Goal: Task Accomplishment & Management: Use online tool/utility

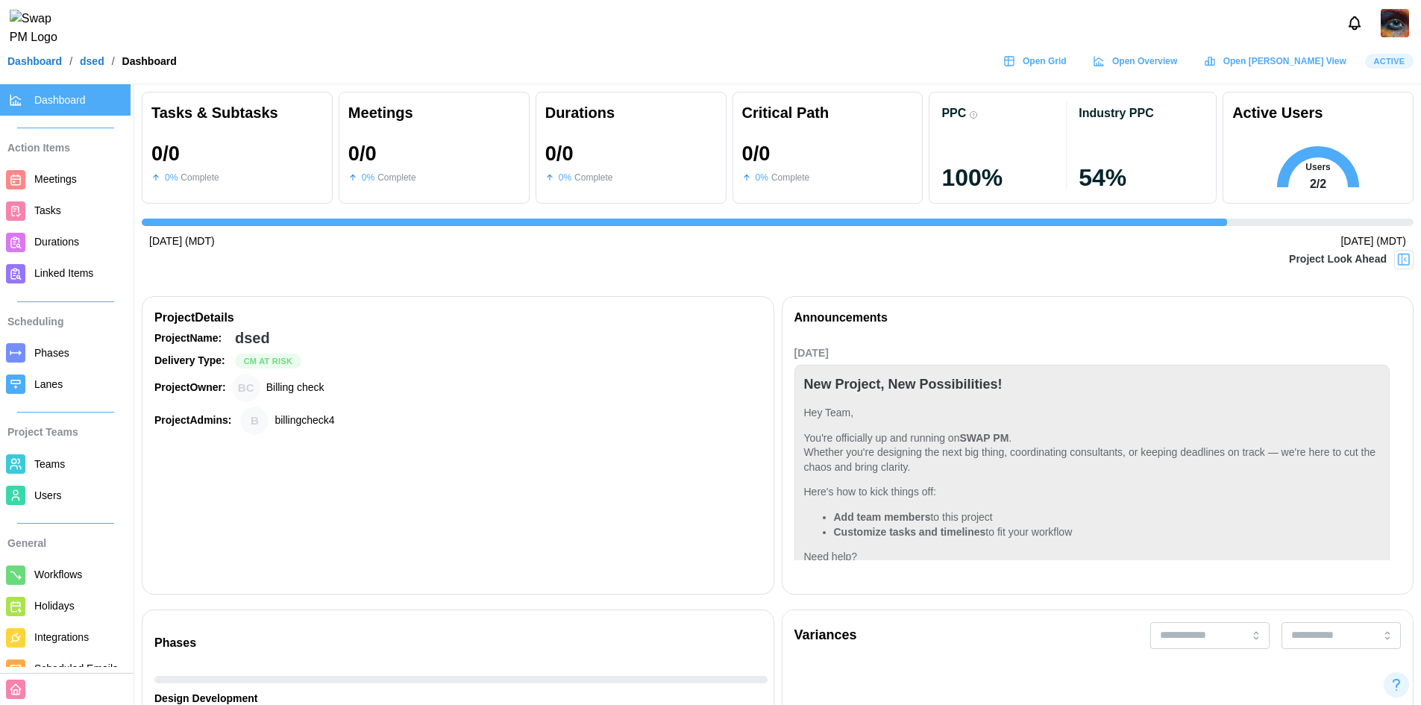
click at [55, 198] on link "Tasks" at bounding box center [65, 210] width 131 height 31
click at [42, 214] on span "Tasks" at bounding box center [47, 210] width 27 height 12
click at [42, 212] on span "Tasks" at bounding box center [47, 210] width 27 height 12
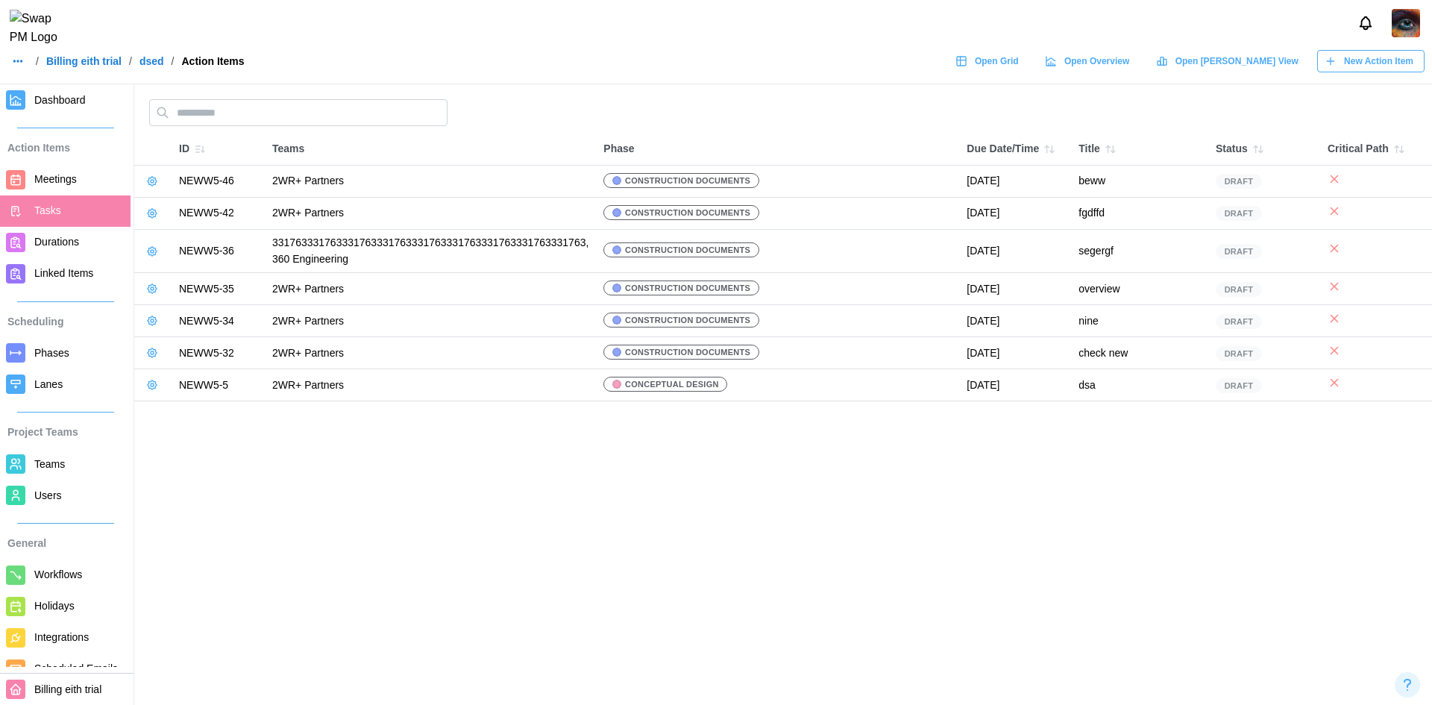
click at [604, 486] on main "ID Teams Phase Due Date/Time Title Status Critical Path NEWW5-46 2WR+ Partners …" at bounding box center [716, 352] width 1432 height 705
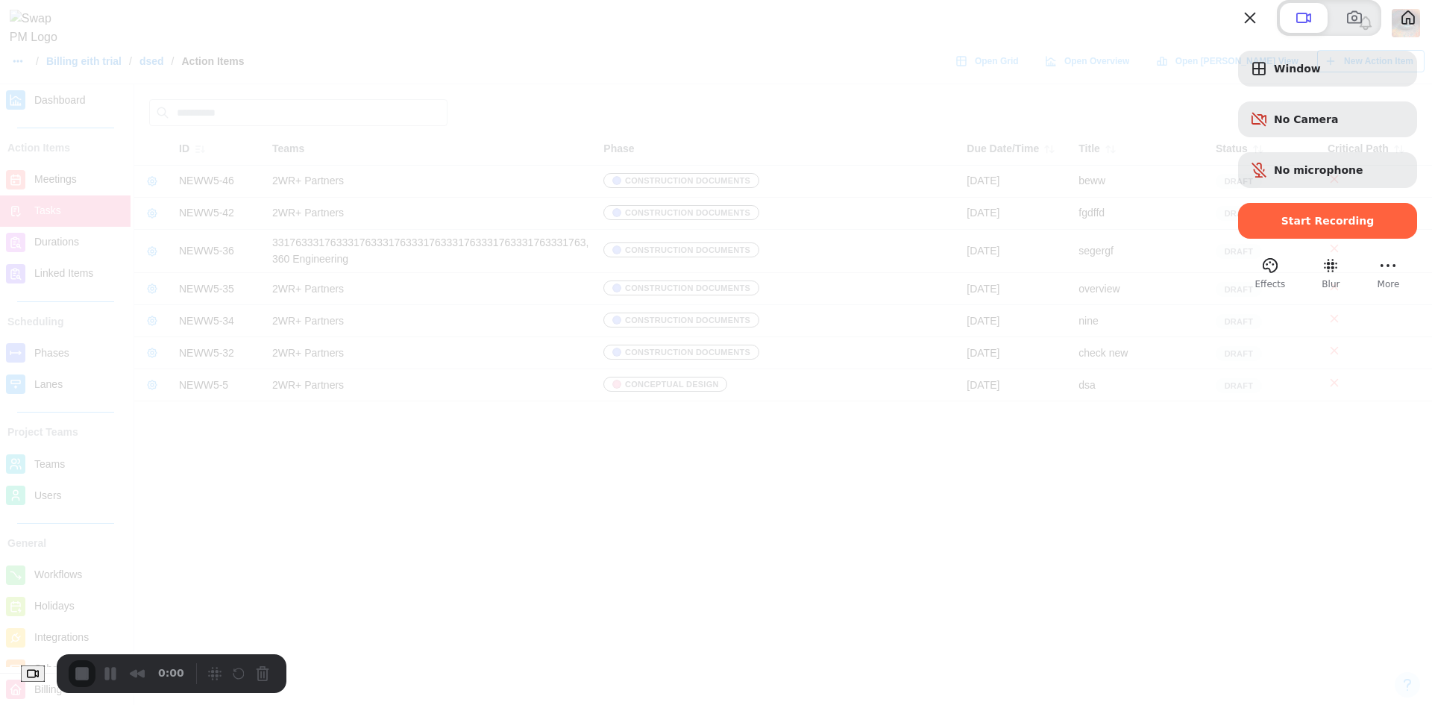
click at [1263, 246] on div at bounding box center [1327, 242] width 179 height 7
click at [1281, 227] on span "Start Recording" at bounding box center [1327, 221] width 93 height 12
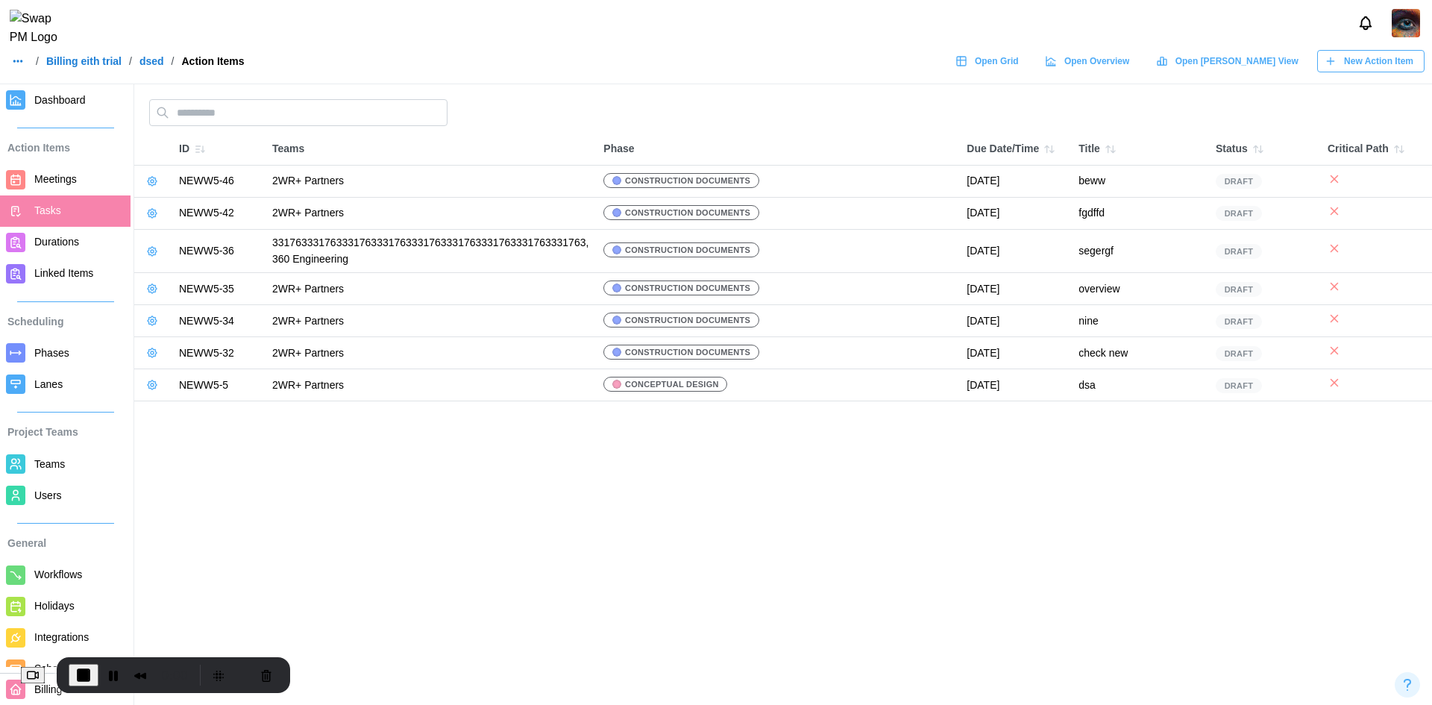
drag, startPoint x: 1102, startPoint y: 179, endPoint x: 1067, endPoint y: 183, distance: 35.2
click at [1067, 183] on tr "NEWW5-46 2WR+ Partners Construction Documents October 15, 2025 beww Draft" at bounding box center [783, 182] width 1298 height 32
copy tr "beww"
click at [1030, 72] on link "Open Grid" at bounding box center [989, 61] width 82 height 22
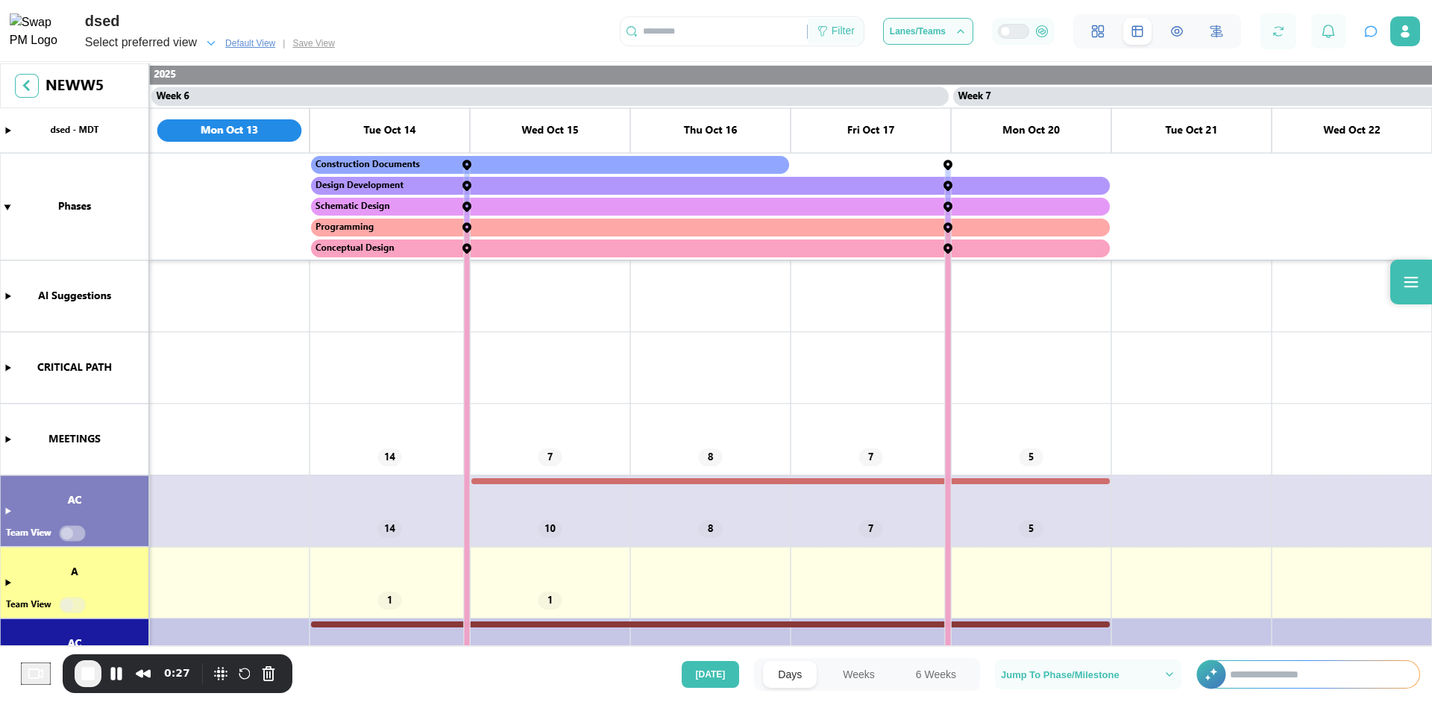
scroll to position [0, 4009]
click at [829, 34] on icon at bounding box center [823, 31] width 12 height 12
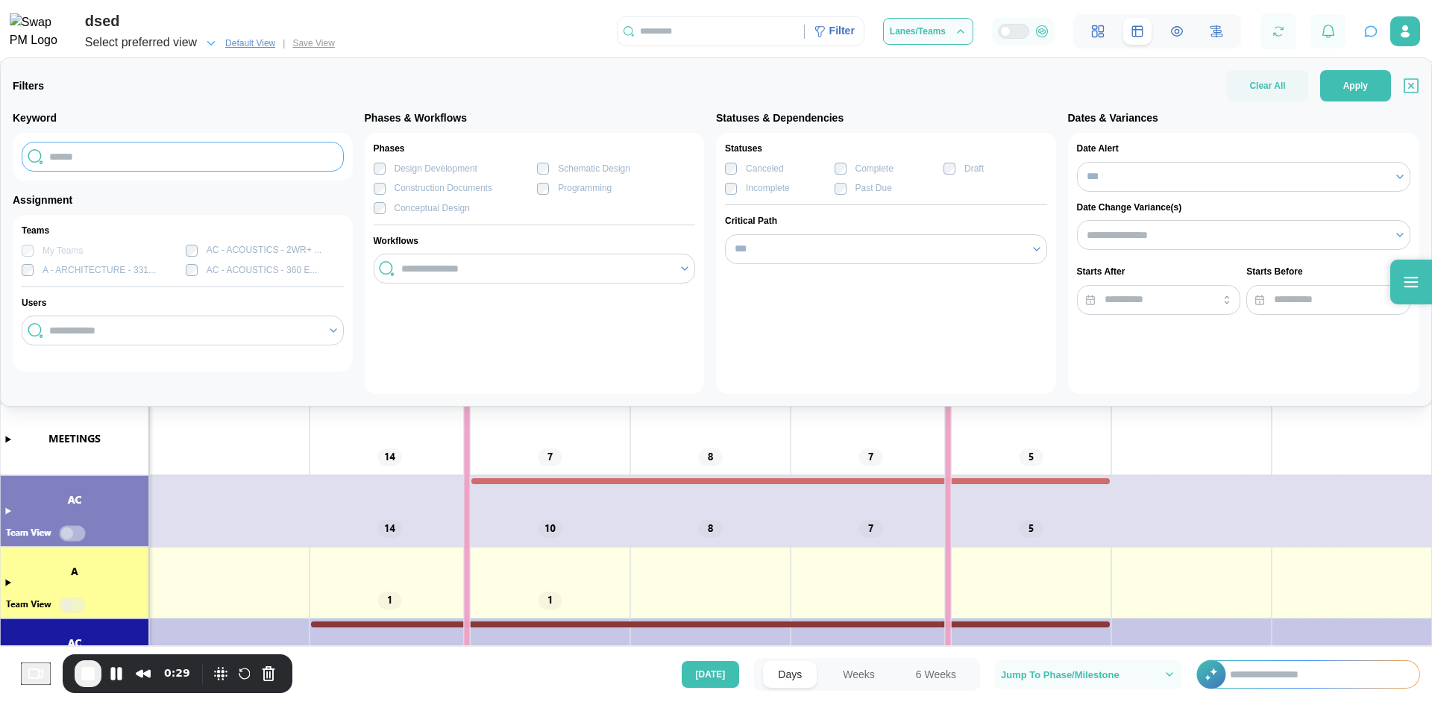
click at [87, 163] on input "text" at bounding box center [183, 157] width 322 height 30
paste input "****"
click at [73, 161] on input "****" at bounding box center [183, 157] width 322 height 30
type input "****"
drag, startPoint x: 1368, startPoint y: 95, endPoint x: 1108, endPoint y: 348, distance: 362.8
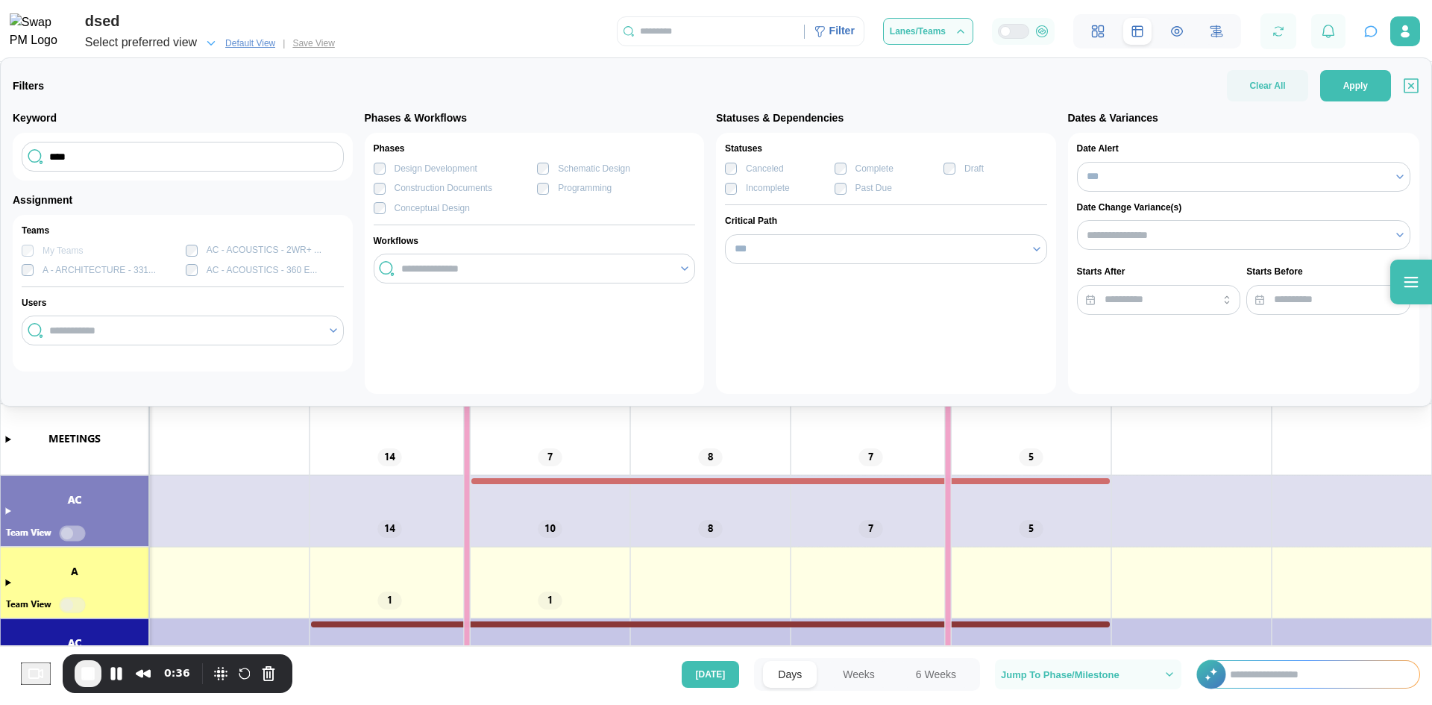
click at [1368, 94] on button "Apply" at bounding box center [1355, 85] width 71 height 31
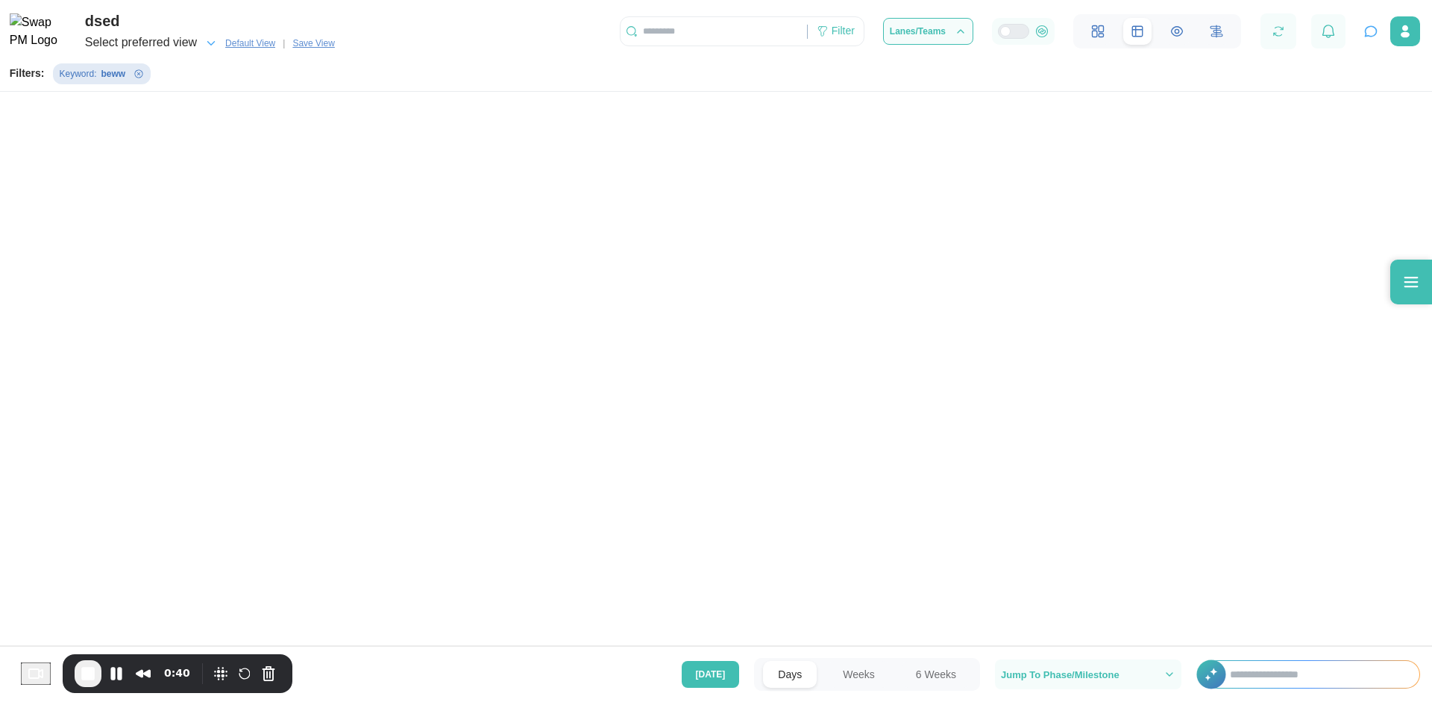
scroll to position [0, 0]
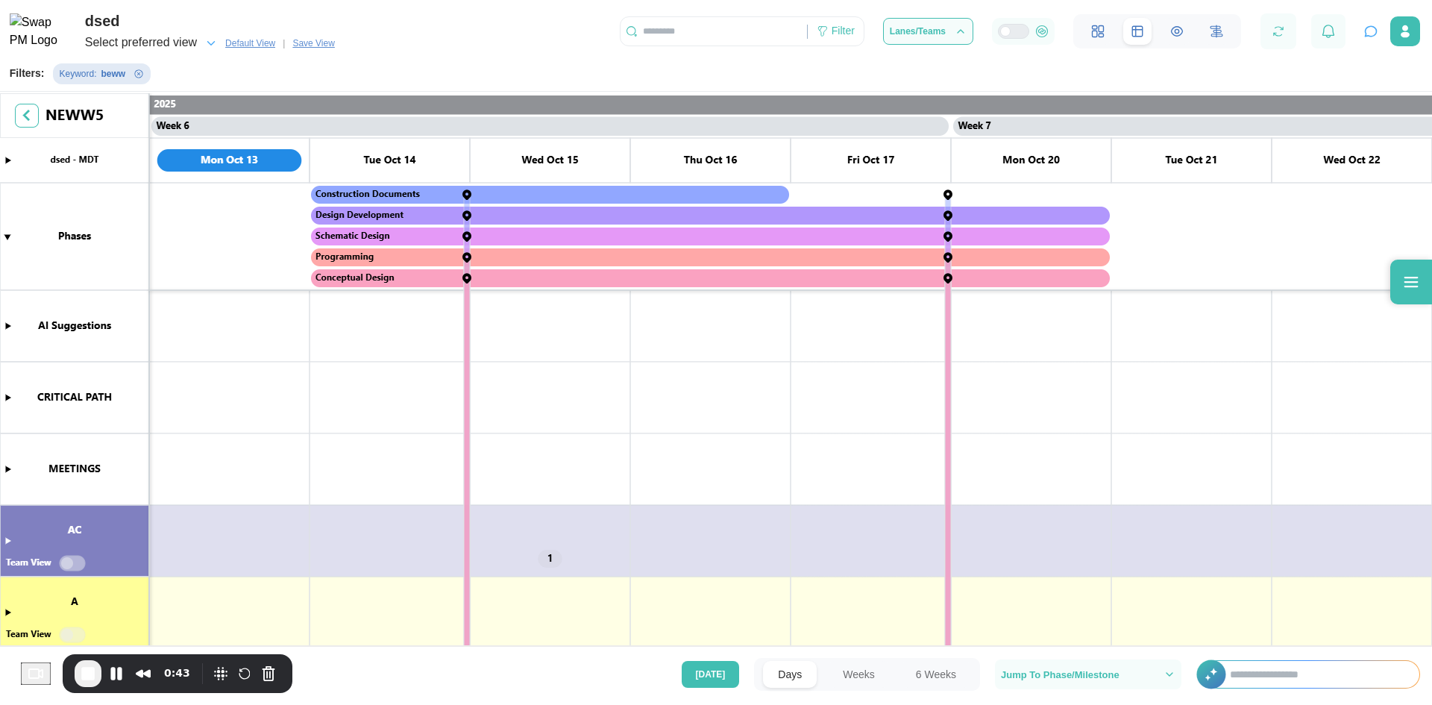
click at [6, 541] on canvas at bounding box center [716, 371] width 1432 height 556
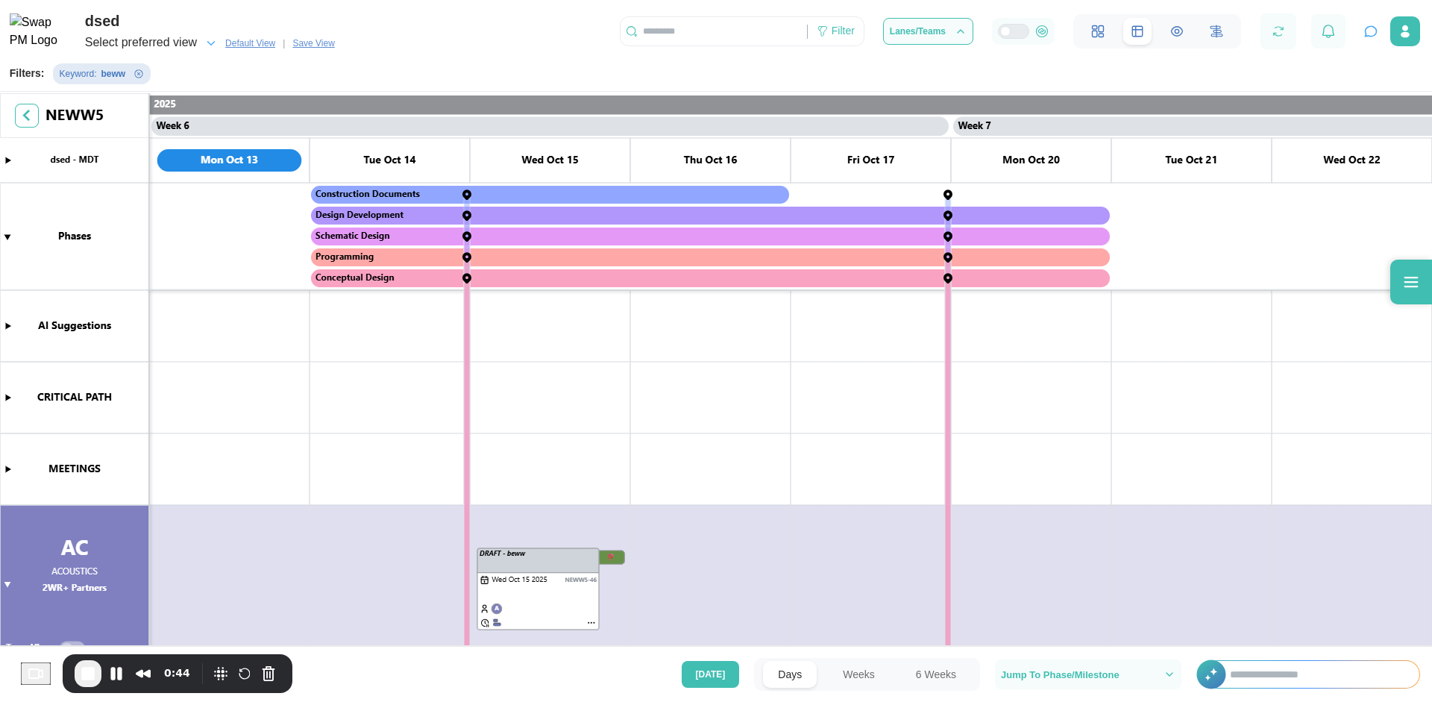
scroll to position [133, 0]
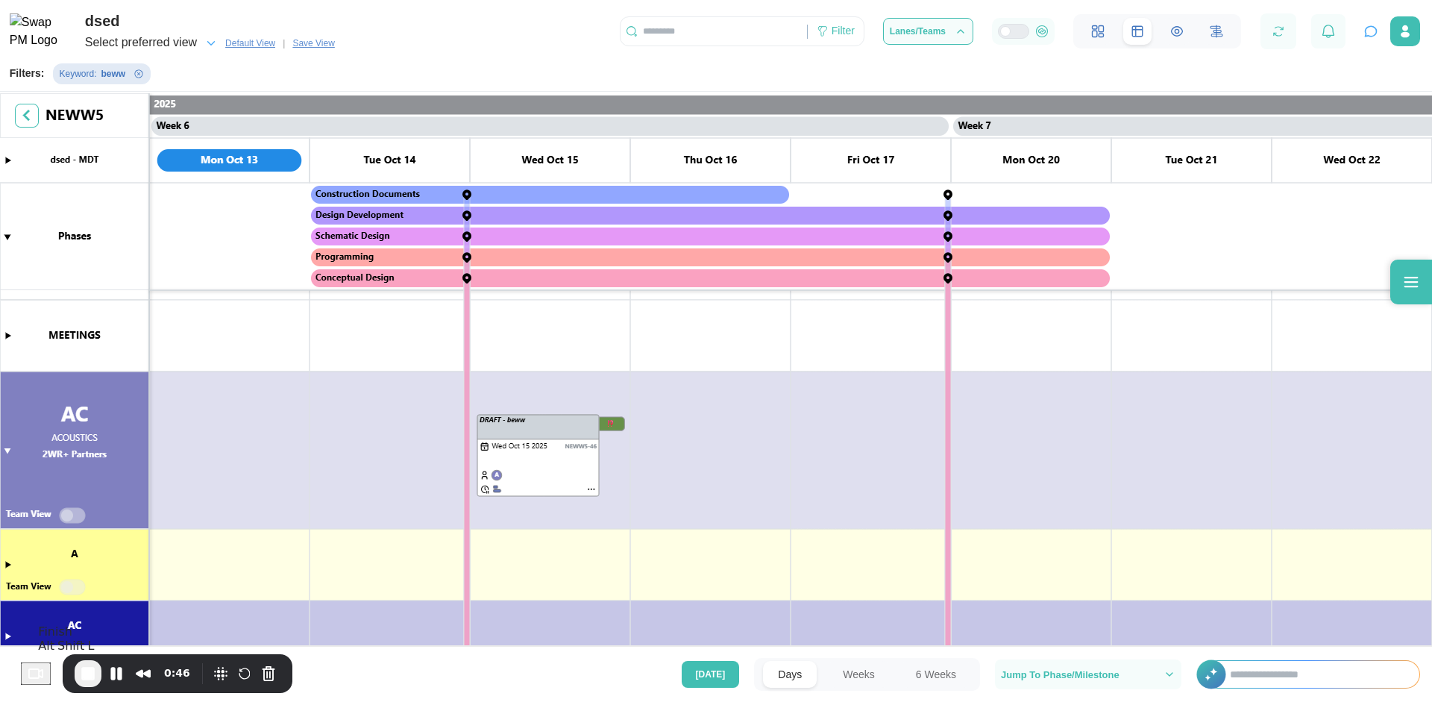
click at [89, 676] on span "End Recording" at bounding box center [88, 673] width 18 height 18
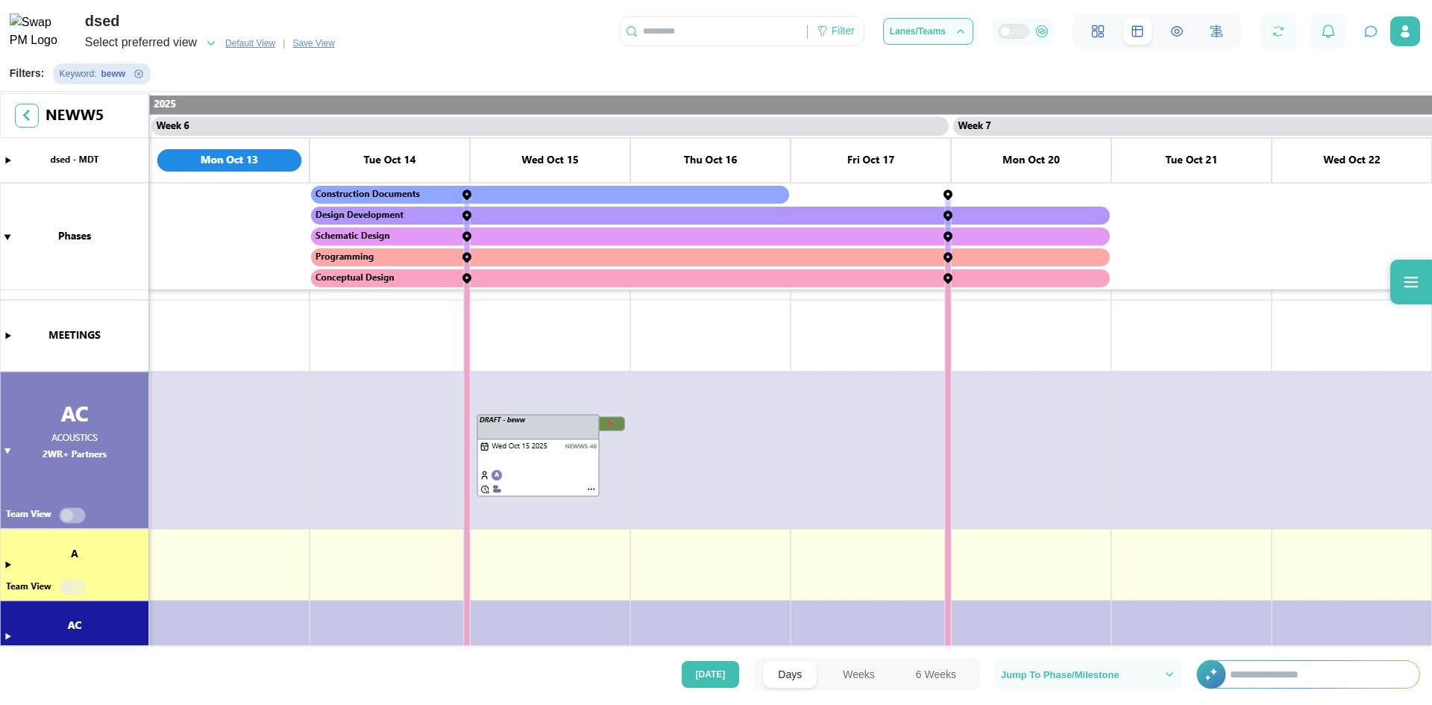
click at [136, 69] on div "Keyword : beww" at bounding box center [102, 73] width 98 height 21
drag, startPoint x: 130, startPoint y: 79, endPoint x: 134, endPoint y: 107, distance: 28.7
click at [134, 78] on icon "Remove Keyword filter" at bounding box center [138, 73] width 9 height 9
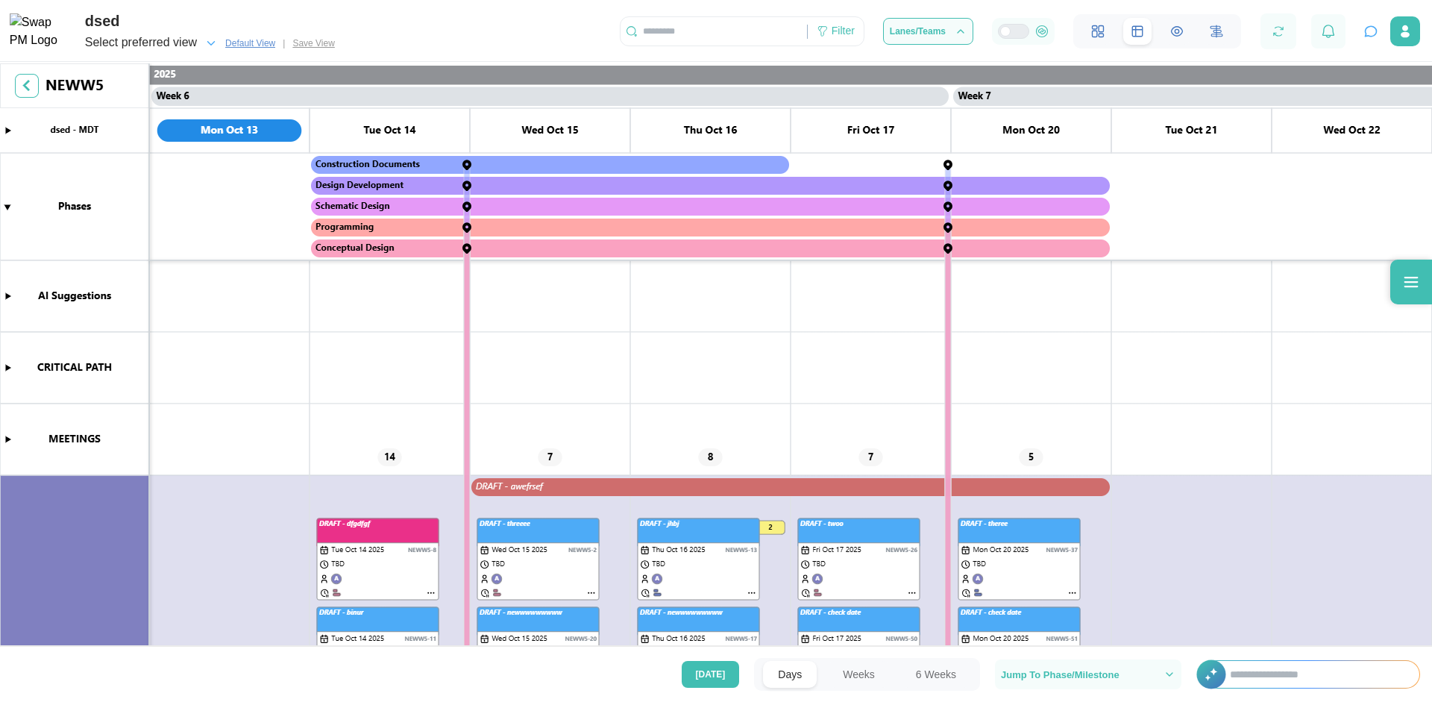
scroll to position [75, 0]
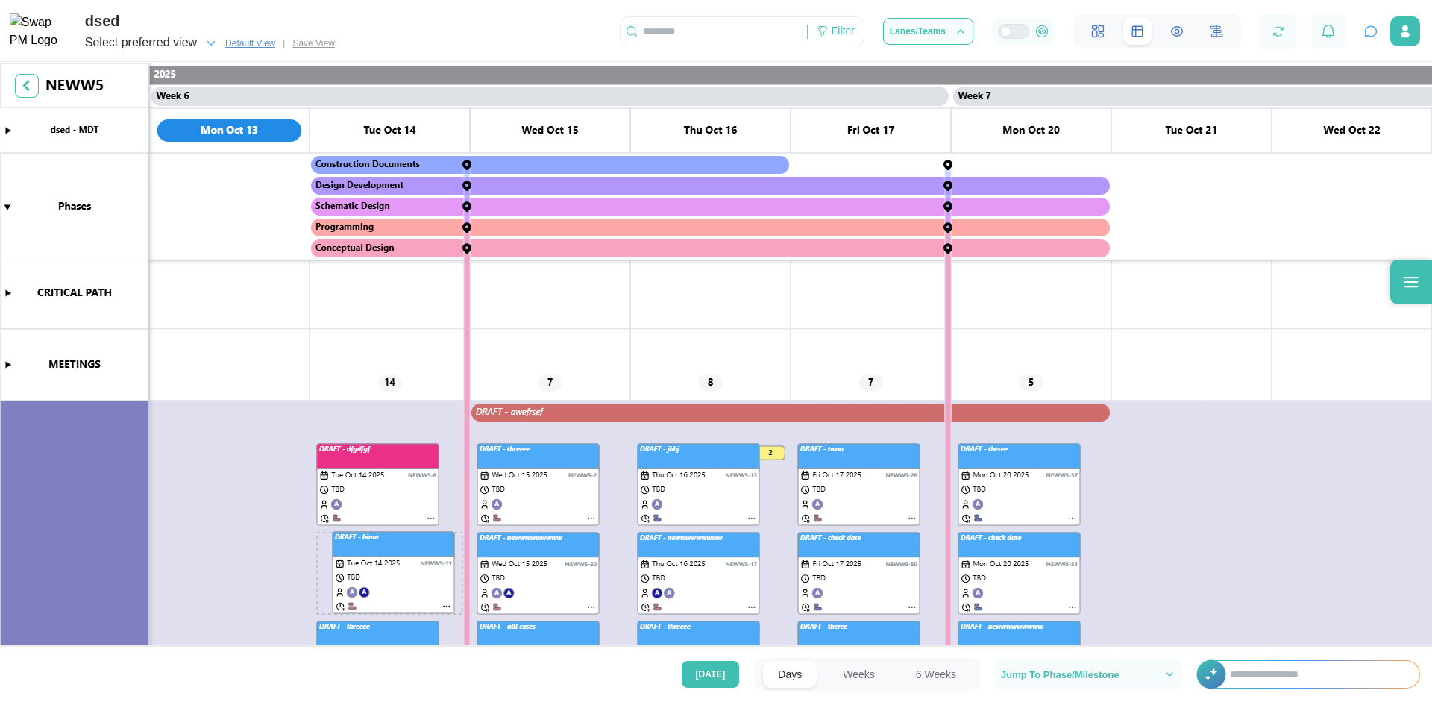
click at [400, 562] on canvas at bounding box center [716, 355] width 1432 height 585
click at [831, 39] on div "Filter" at bounding box center [836, 31] width 56 height 25
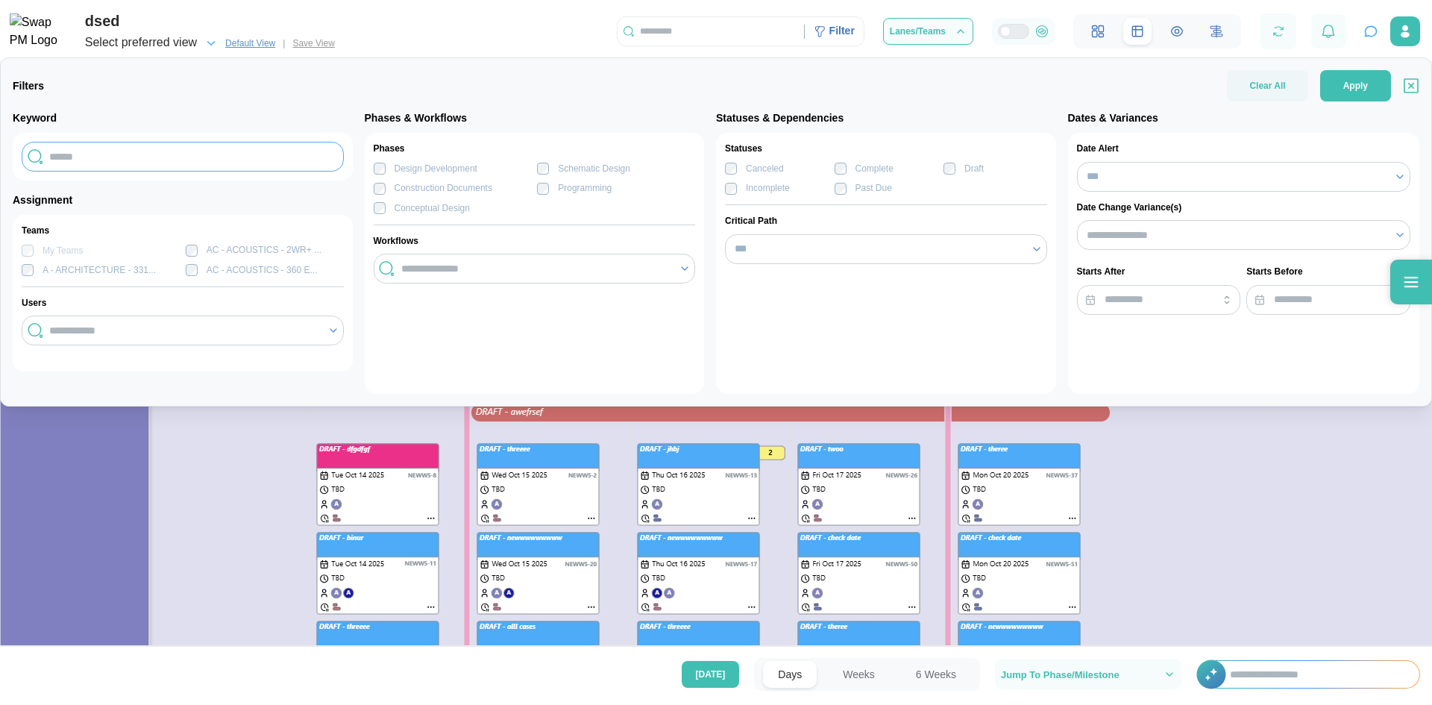
click at [210, 154] on input "text" at bounding box center [183, 157] width 322 height 30
type input "**"
click at [1363, 91] on span "Apply" at bounding box center [1355, 86] width 25 height 30
